Goal: Check status: Check status

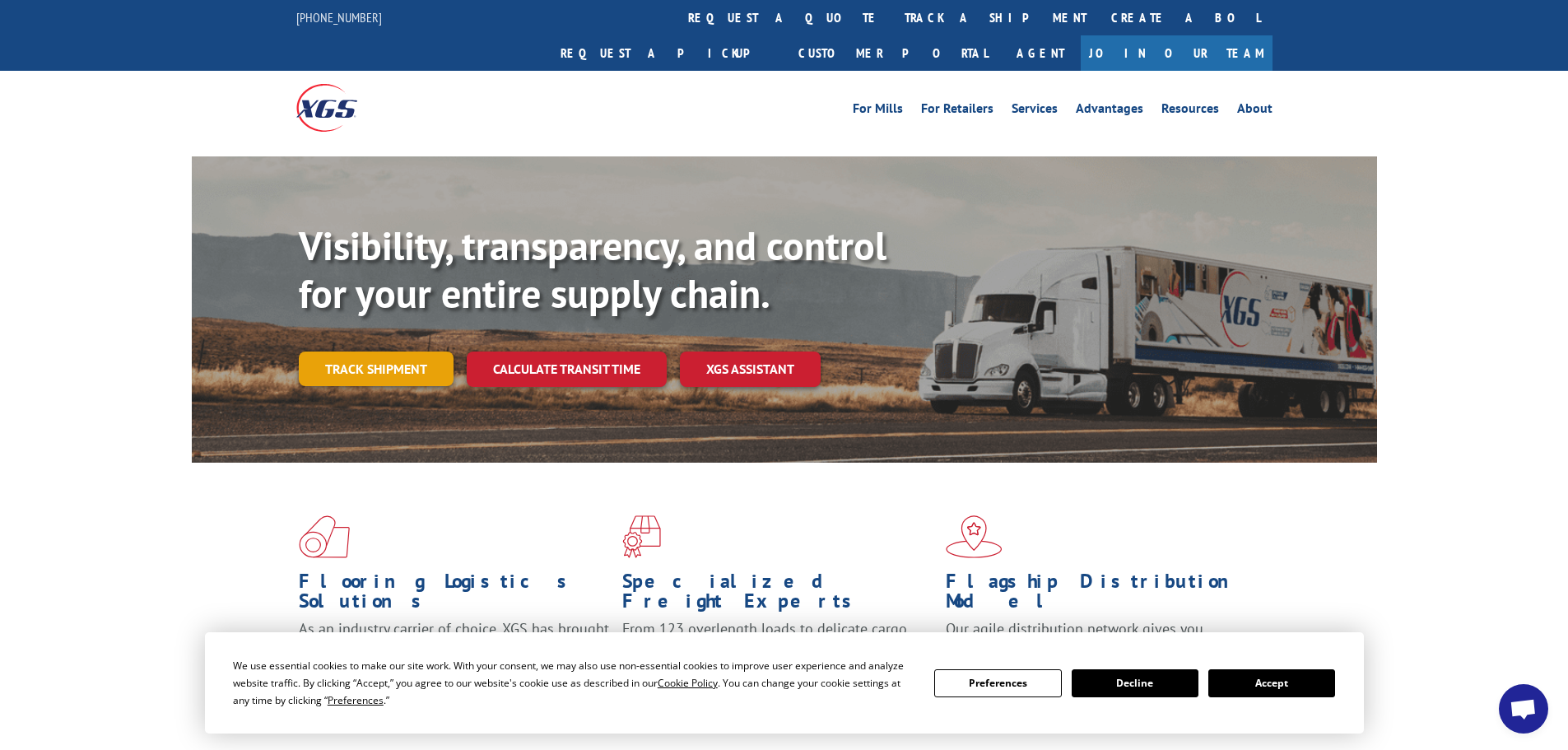
click at [361, 352] on link "Track shipment" at bounding box center [376, 369] width 155 height 35
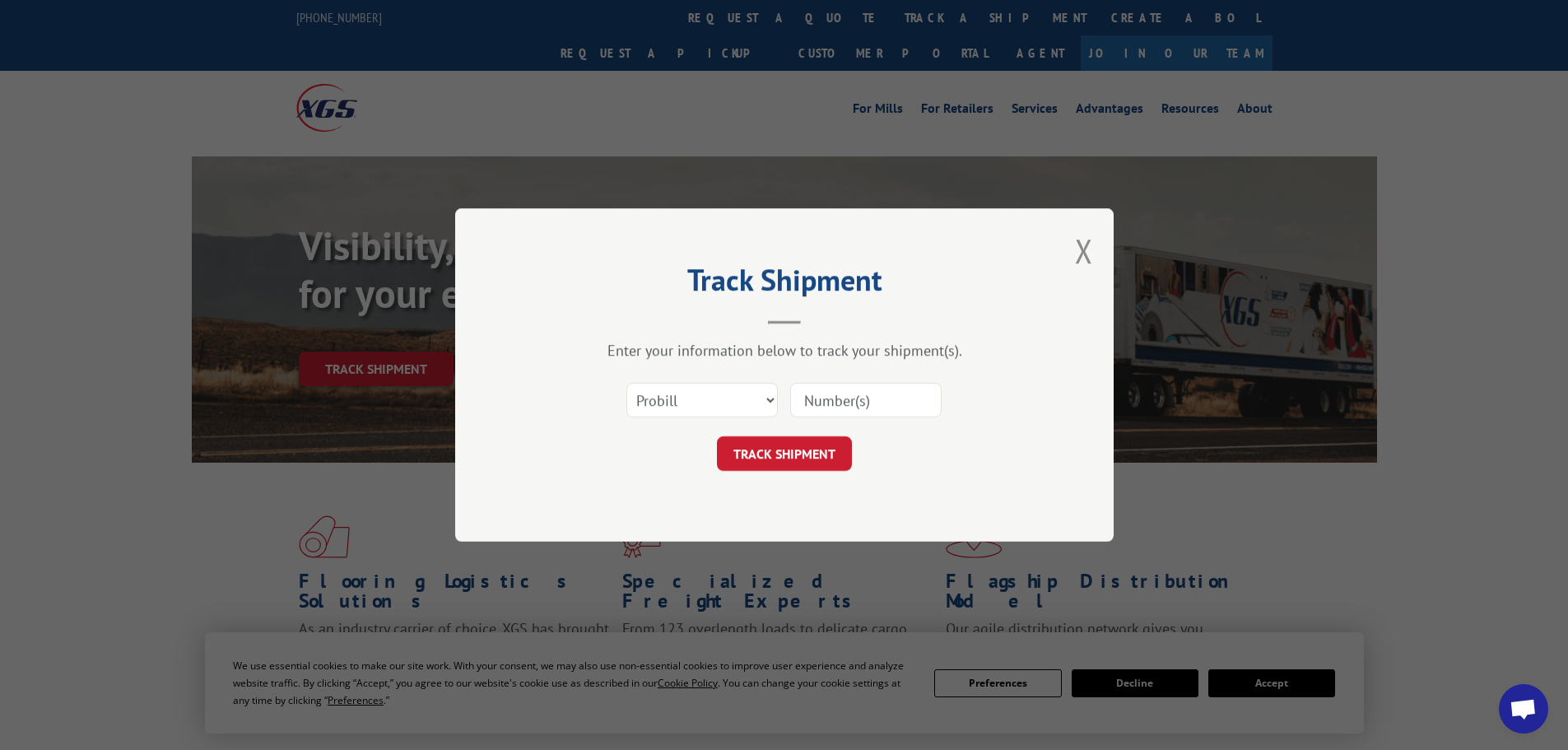
click at [820, 403] on input at bounding box center [866, 400] width 152 height 35
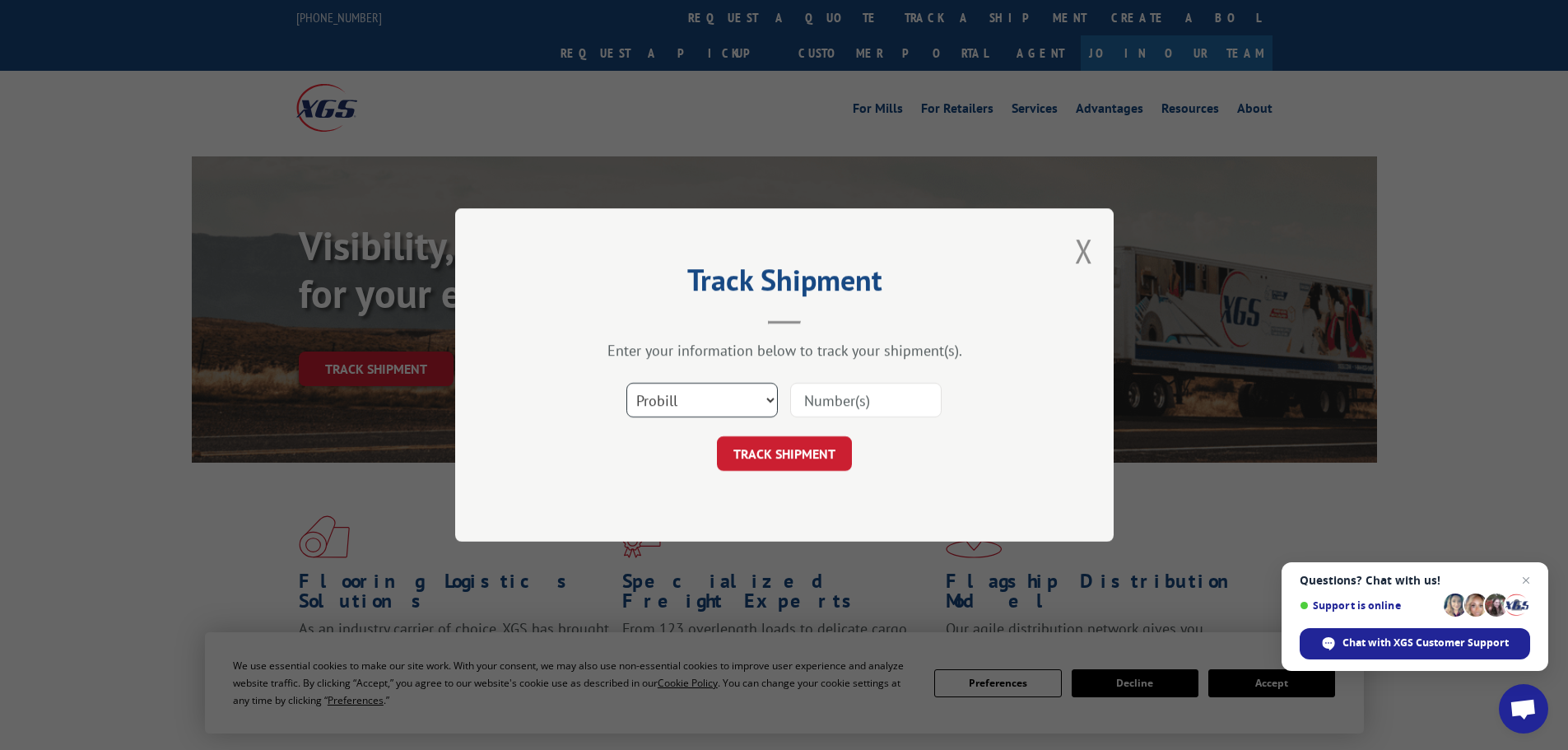
click at [682, 408] on select "Select category... Probill BOL PO" at bounding box center [701, 400] width 152 height 35
click at [945, 414] on div "Select category... Probill BOL PO" at bounding box center [784, 400] width 494 height 54
click at [913, 409] on input at bounding box center [866, 400] width 152 height 35
paste input "15963424"
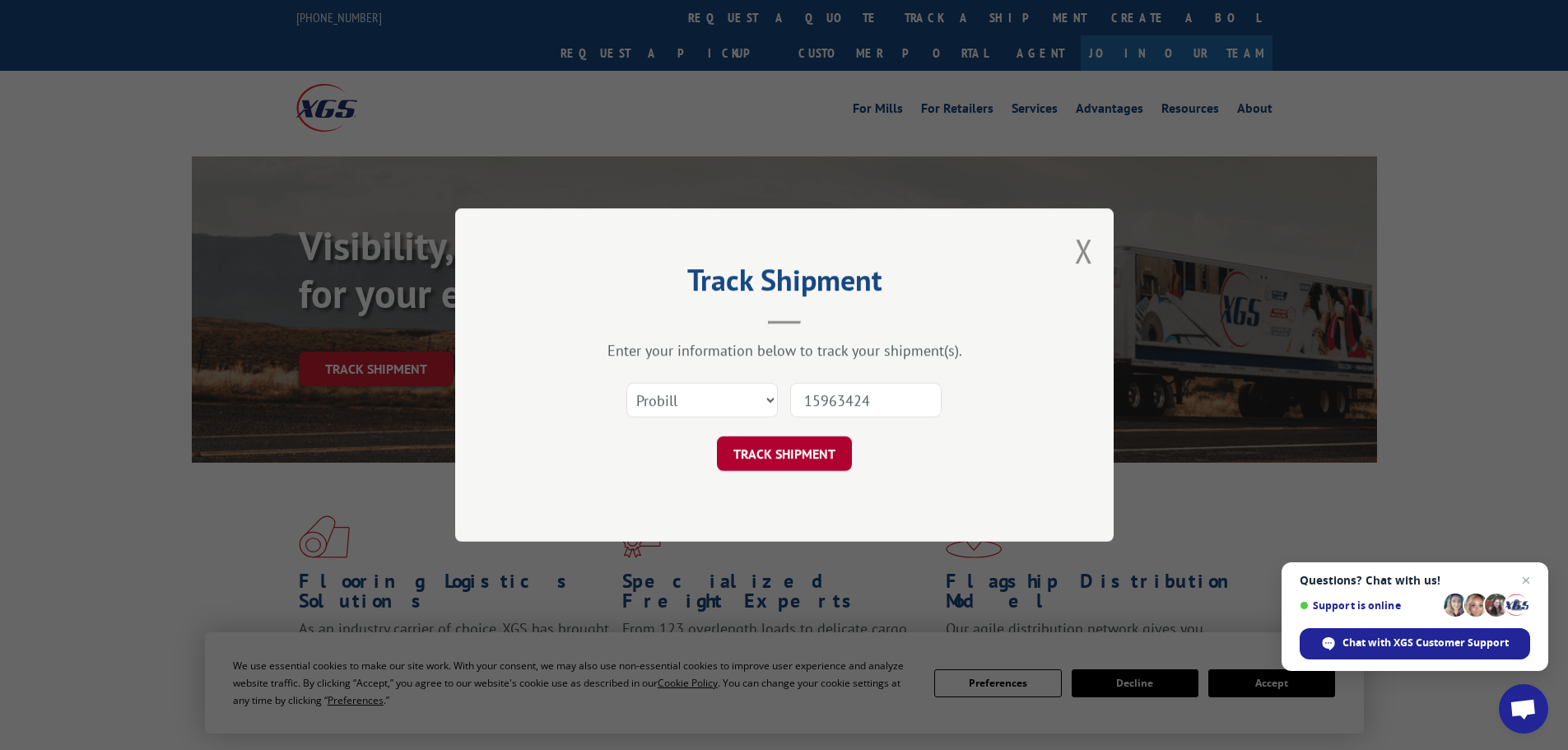
type input "15963424"
click at [824, 447] on button "TRACK SHIPMENT" at bounding box center [784, 453] width 135 height 35
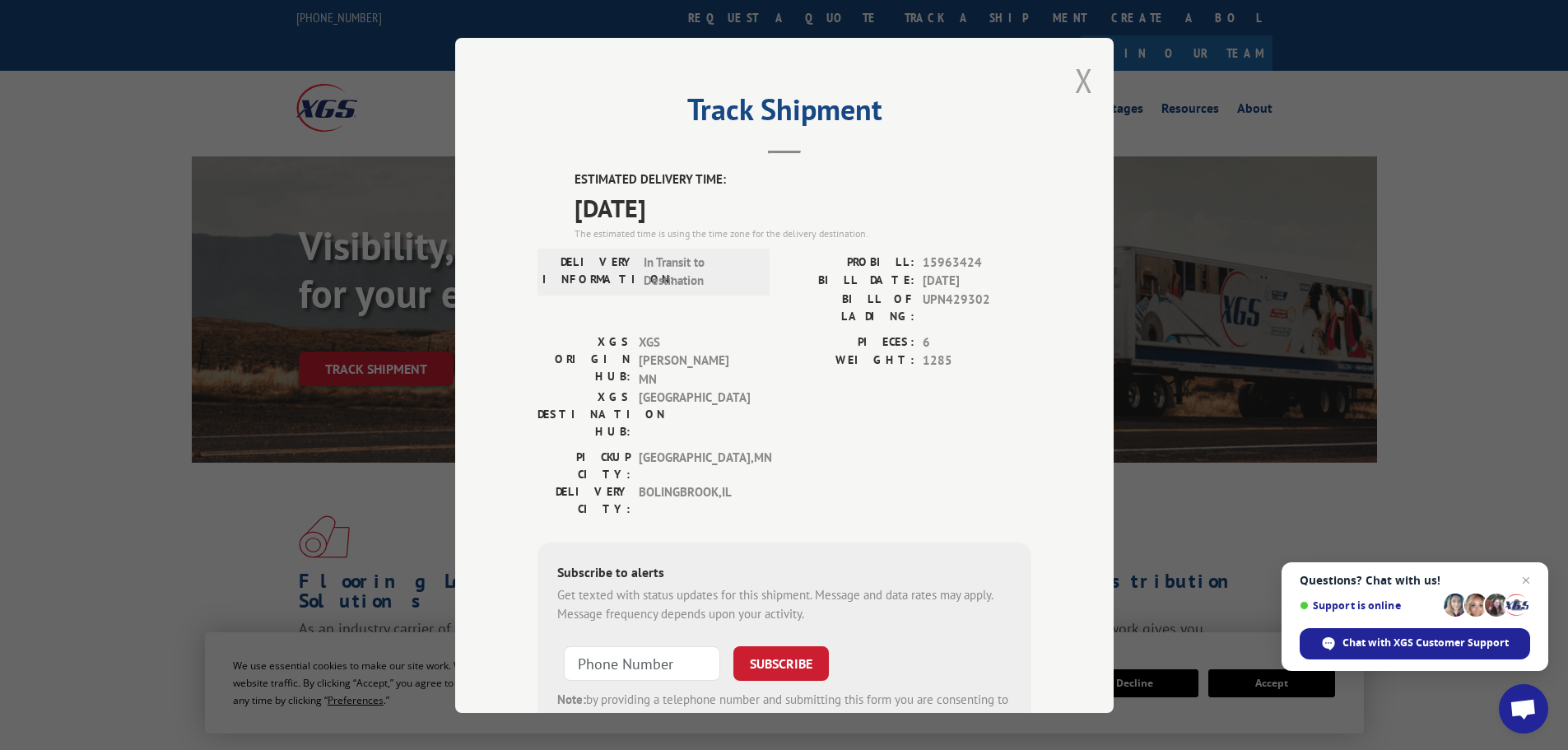
click at [1074, 82] on button "Close modal" at bounding box center [1083, 79] width 18 height 43
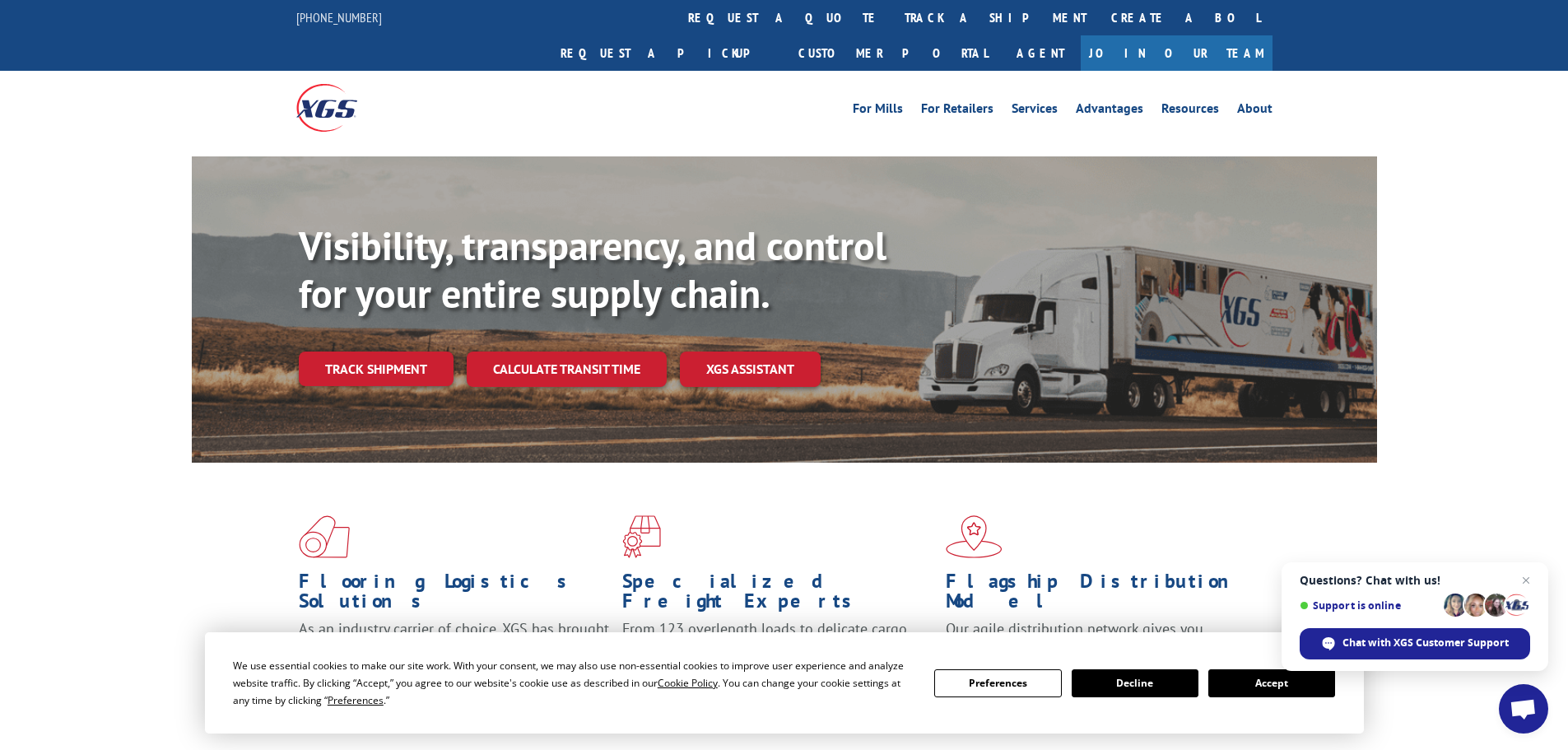
click at [140, 380] on div "Visibility, transparency, and control for your entire supply chain. Track shipm…" at bounding box center [784, 326] width 1568 height 338
click at [157, 372] on div "Visibility, transparency, and control for your entire supply chain. Track shipm…" at bounding box center [784, 326] width 1568 height 338
